Goal: Information Seeking & Learning: Learn about a topic

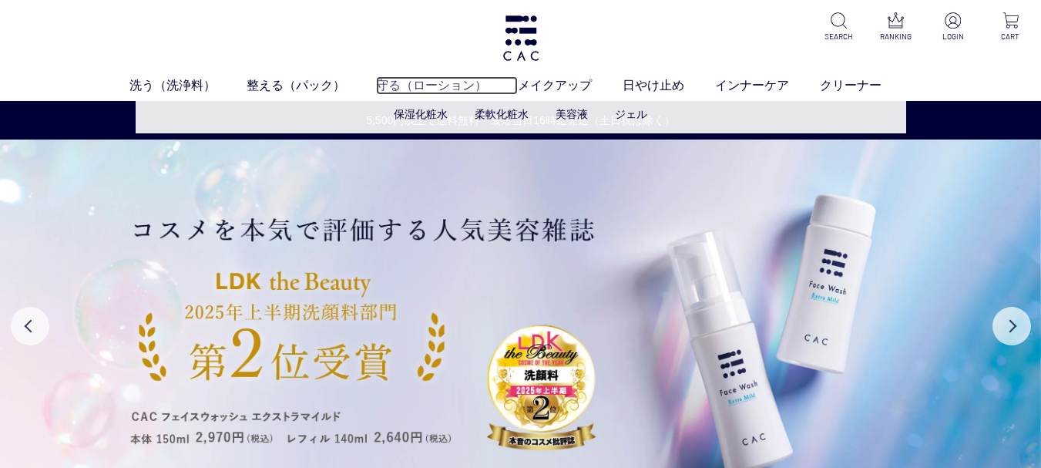
click at [421, 89] on link "守る（ローション）" at bounding box center [447, 85] width 142 height 18
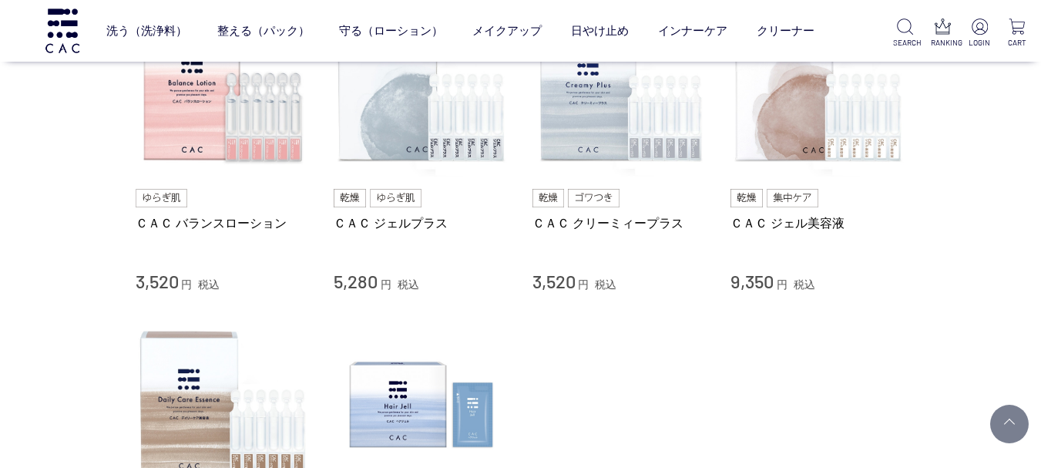
scroll to position [616, 0]
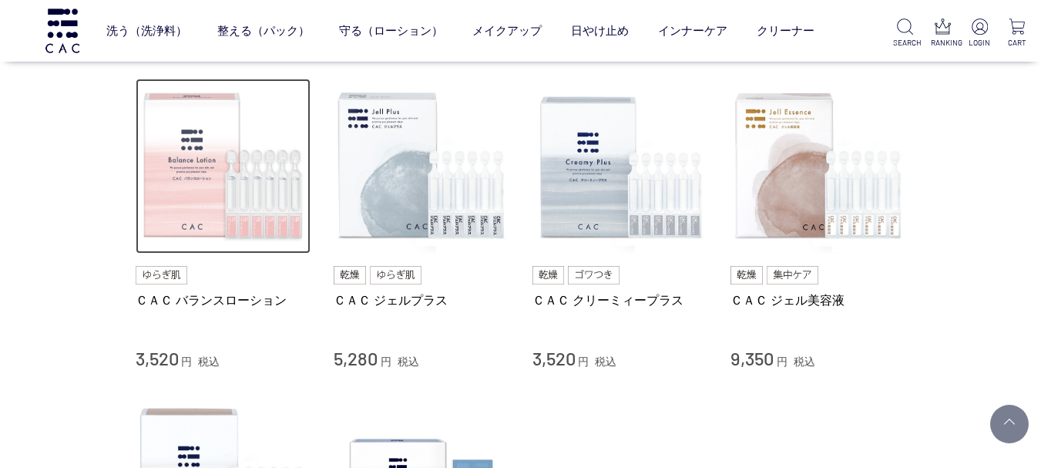
click at [220, 199] on img at bounding box center [224, 167] width 176 height 176
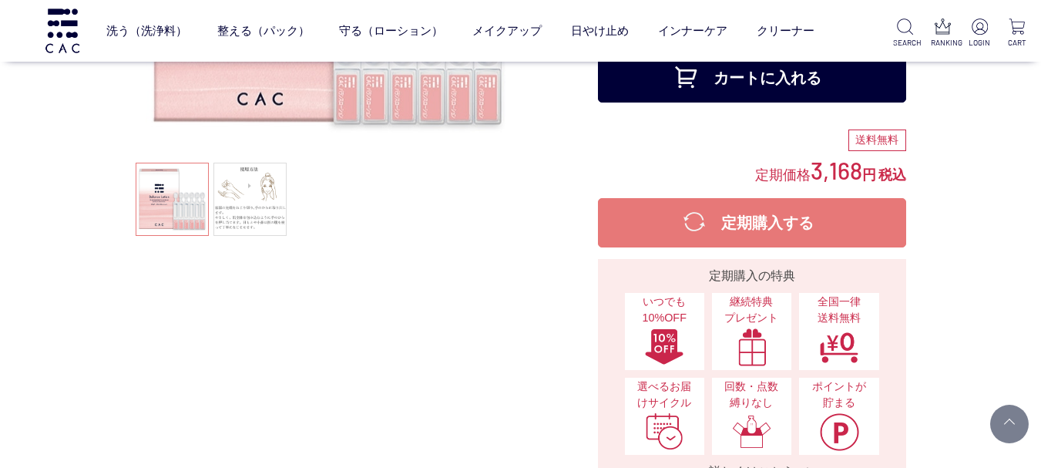
scroll to position [385, 0]
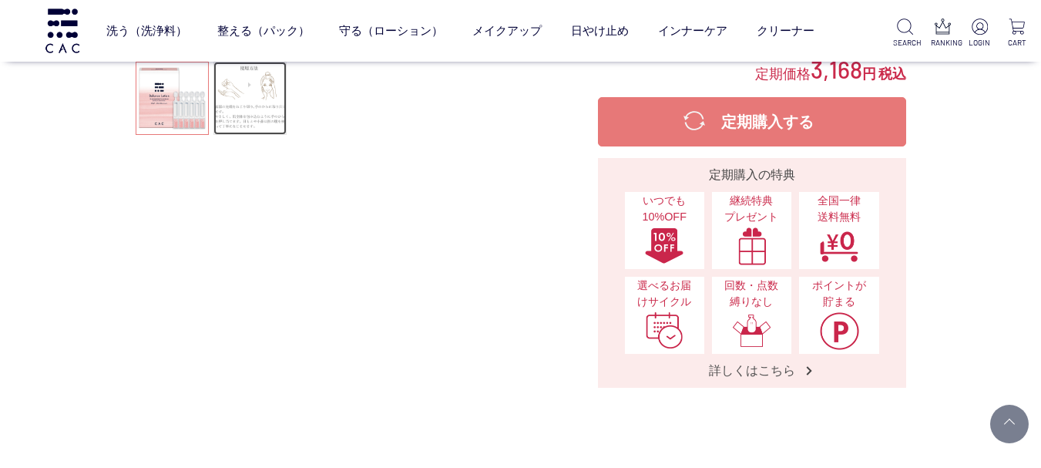
click at [251, 128] on link at bounding box center [249, 98] width 73 height 73
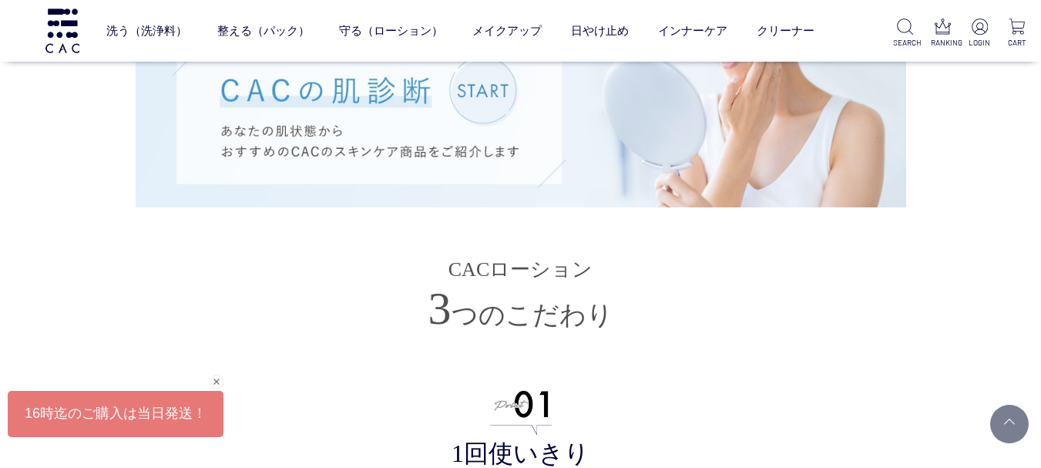
scroll to position [3467, 0]
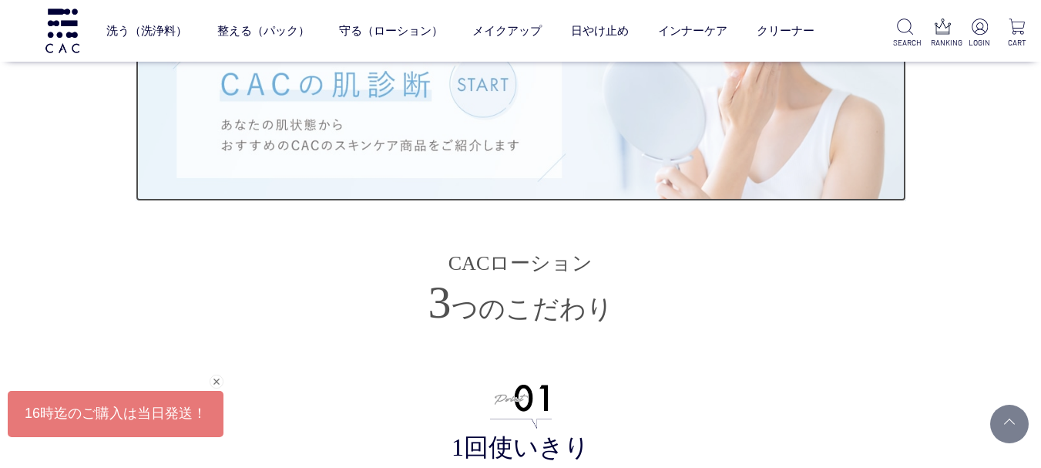
click at [341, 108] on img at bounding box center [521, 111] width 771 height 180
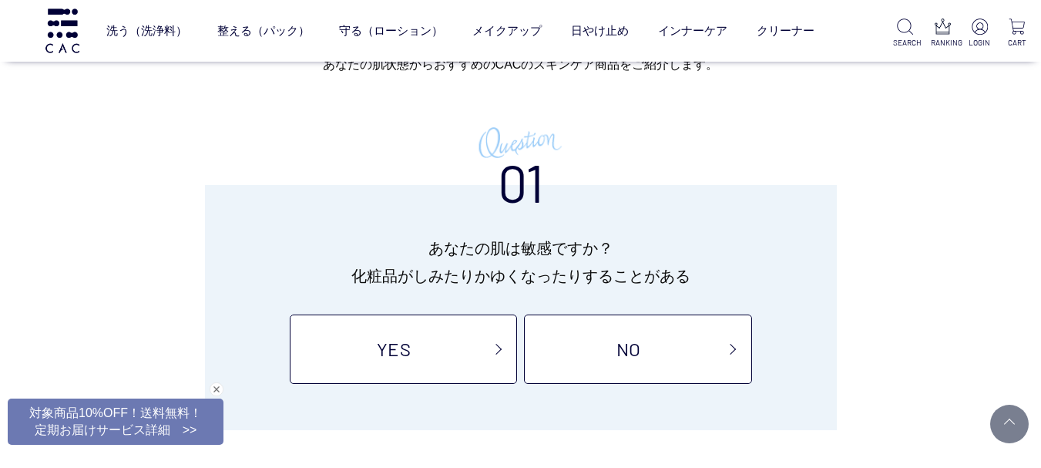
scroll to position [154, 0]
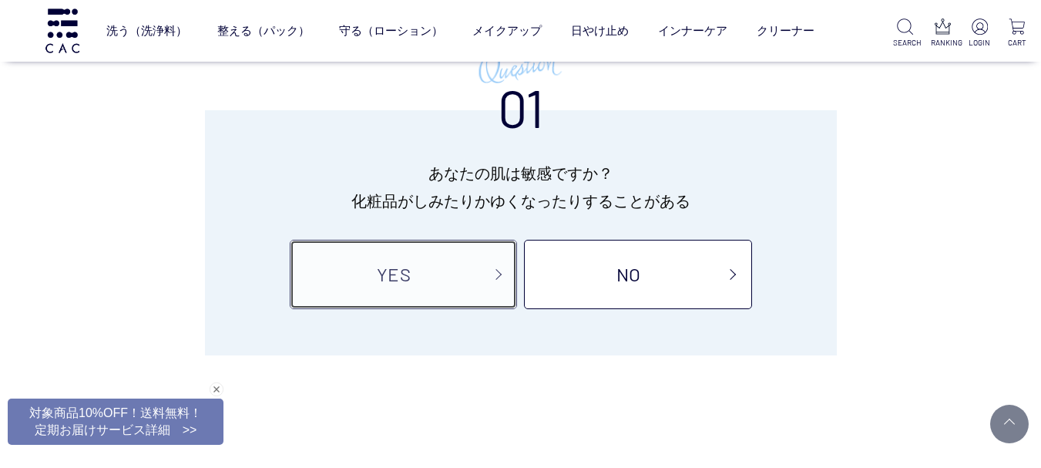
click at [381, 285] on link "YES" at bounding box center [403, 274] width 227 height 69
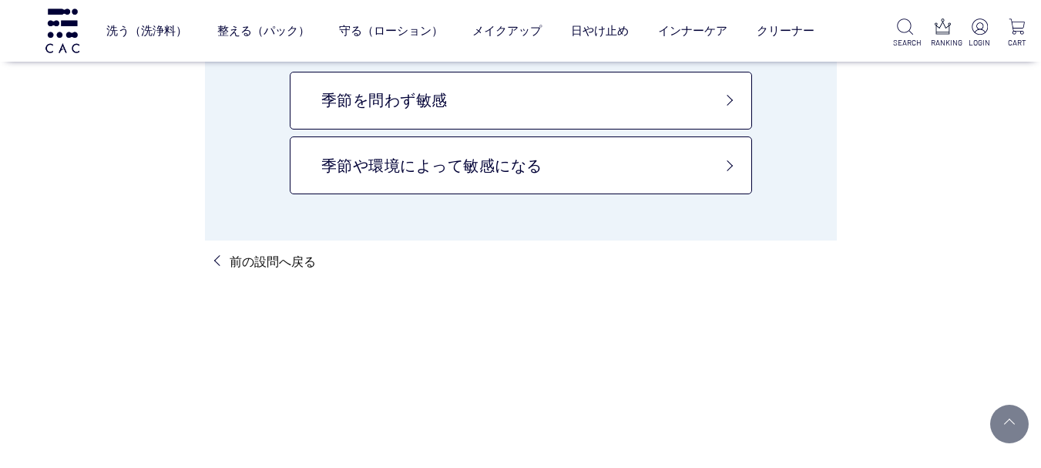
scroll to position [154, 0]
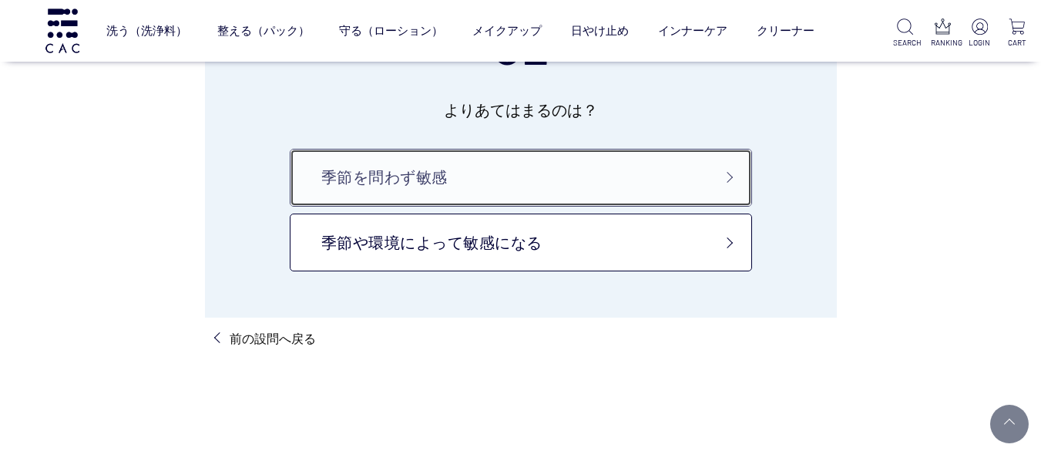
click at [397, 168] on link "季節を問わず敏感" at bounding box center [521, 178] width 462 height 58
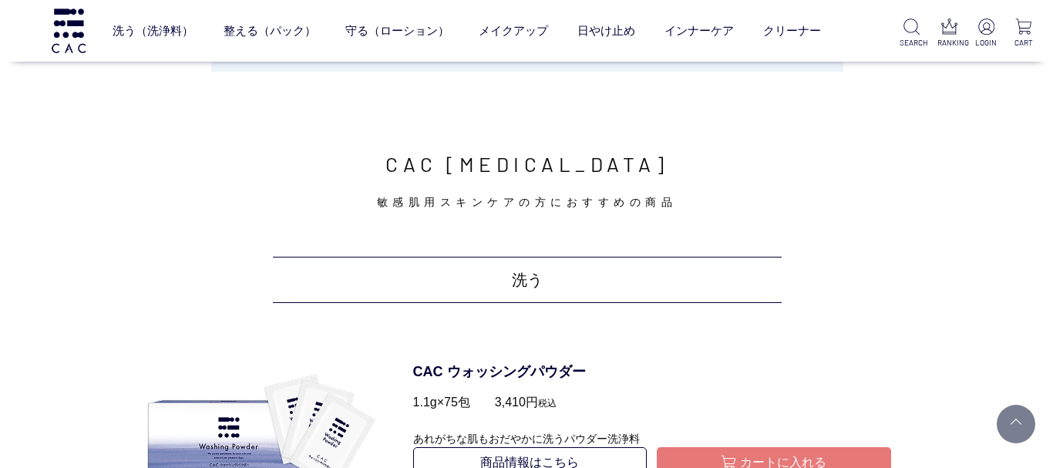
scroll to position [462, 0]
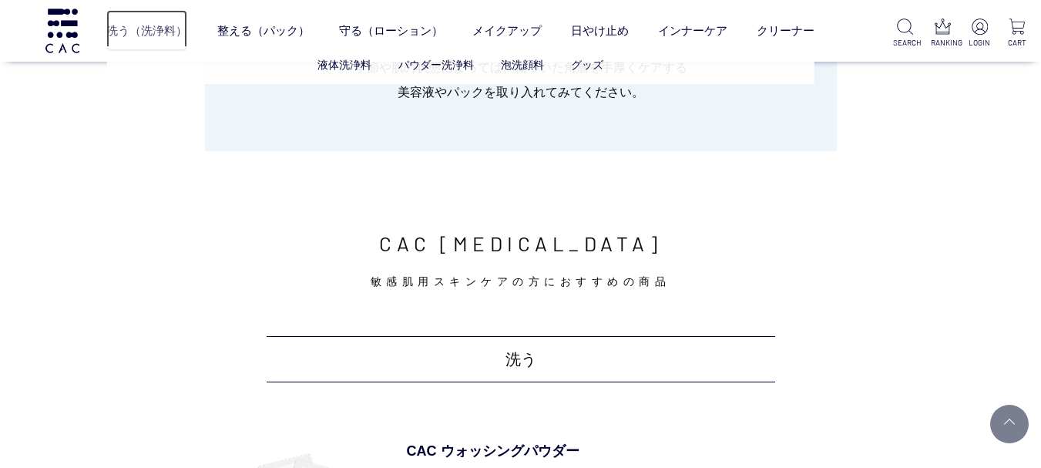
click at [156, 33] on link "洗う（洗浄料）" at bounding box center [146, 30] width 81 height 41
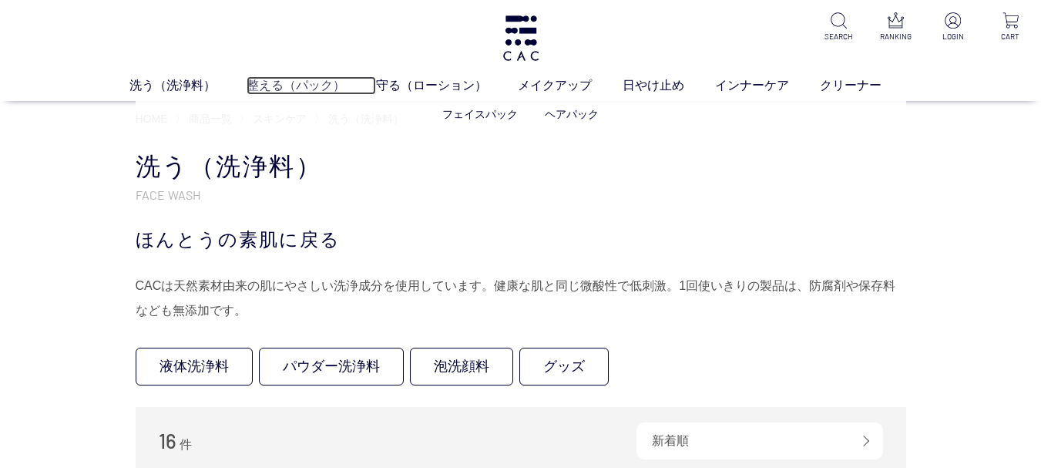
click at [297, 88] on link "整える（パック）" at bounding box center [311, 85] width 129 height 18
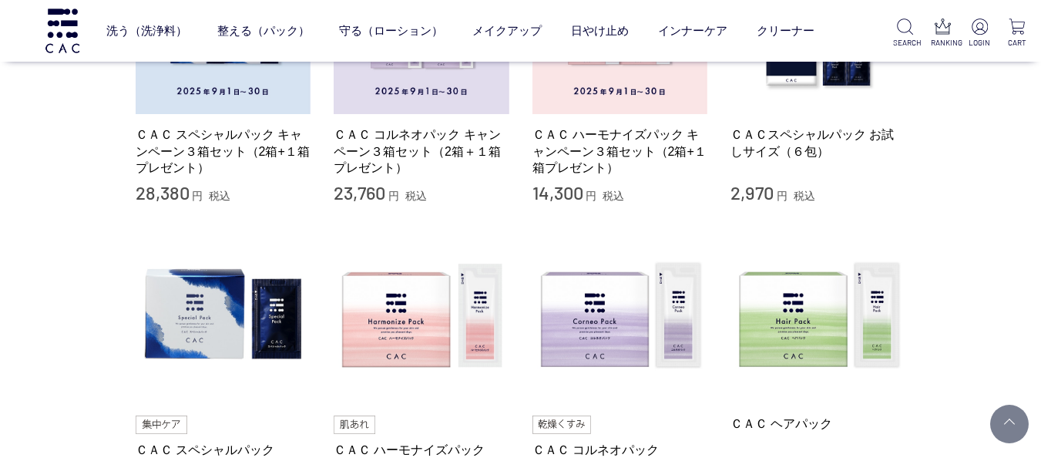
scroll to position [462, 0]
